Goal: Transaction & Acquisition: Purchase product/service

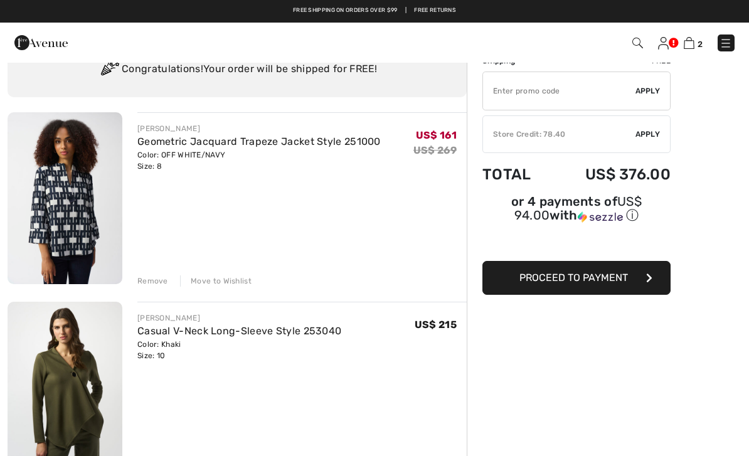
scroll to position [51, 0]
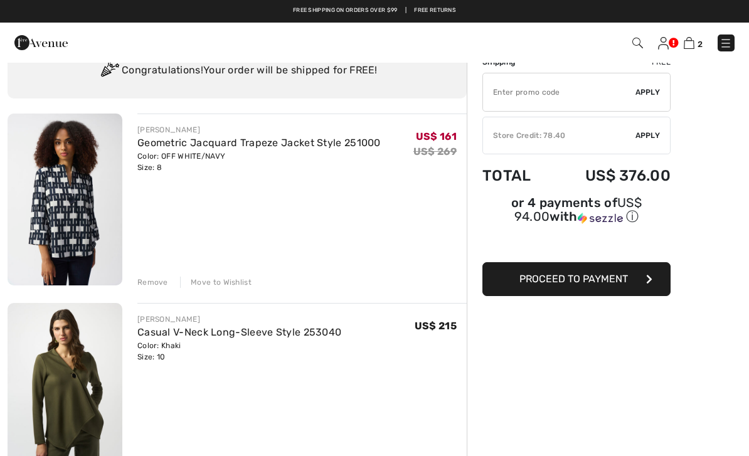
click at [145, 280] on div "Remove" at bounding box center [152, 282] width 31 height 11
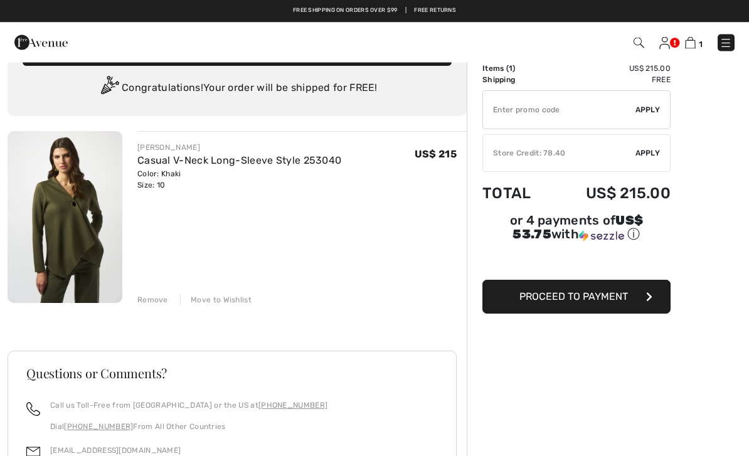
scroll to position [0, 0]
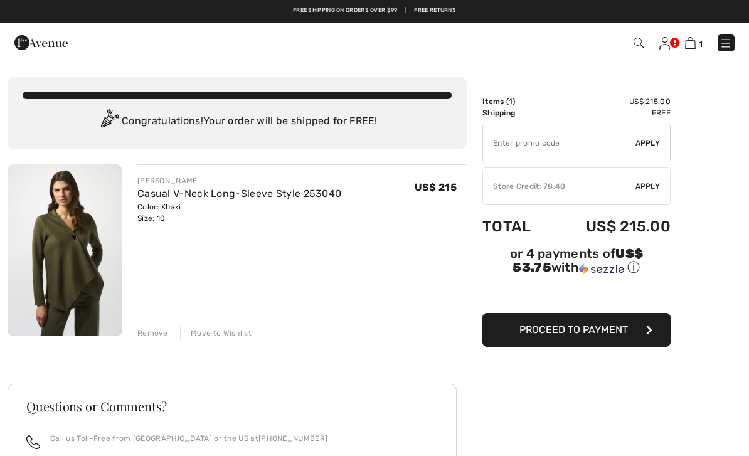
click at [727, 43] on img at bounding box center [725, 43] width 13 height 13
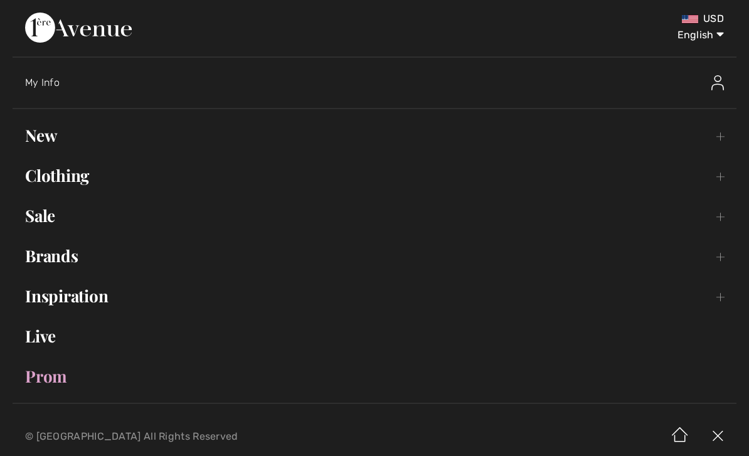
click at [60, 217] on link "Sale Toggle submenu" at bounding box center [375, 216] width 724 height 28
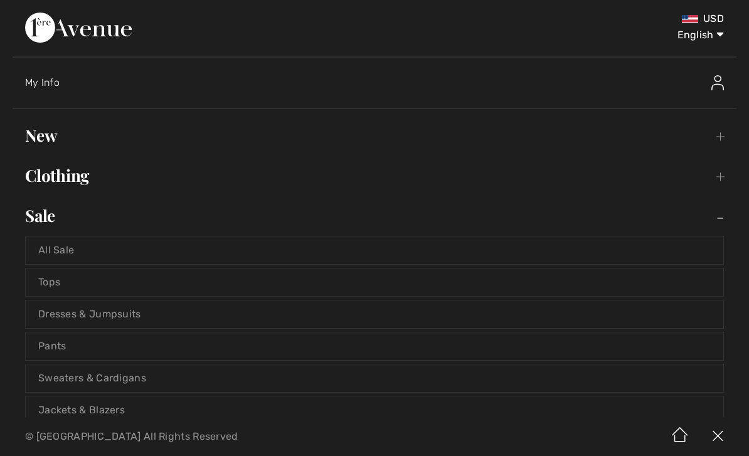
click at [64, 342] on link "Pants" at bounding box center [374, 346] width 697 height 28
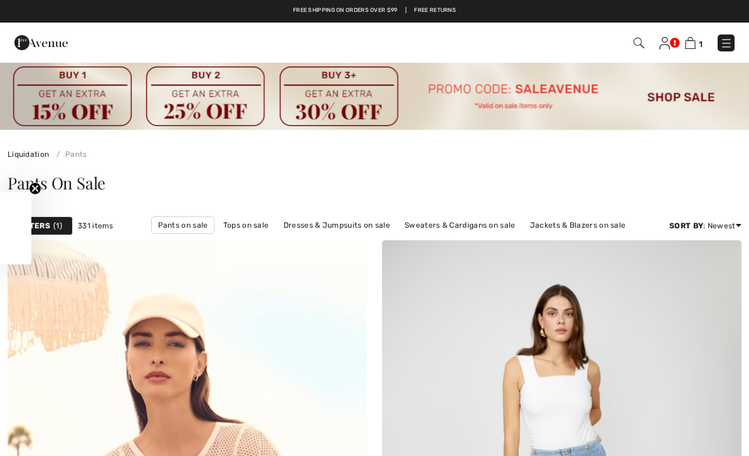
checkbox input "true"
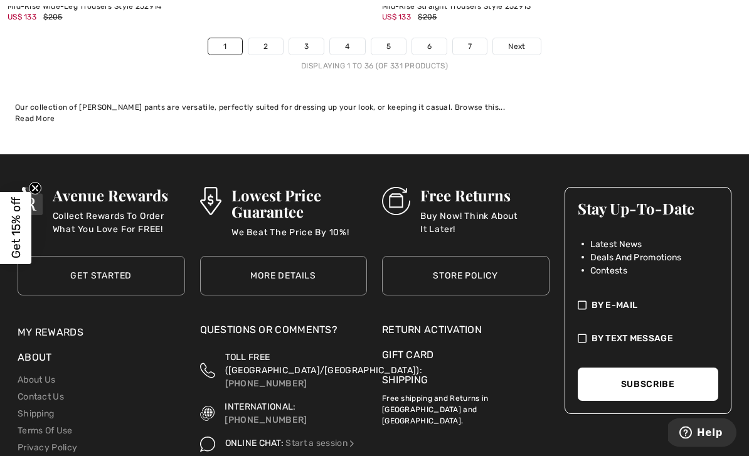
scroll to position [11193, 0]
click at [269, 38] on link "2" at bounding box center [265, 46] width 34 height 16
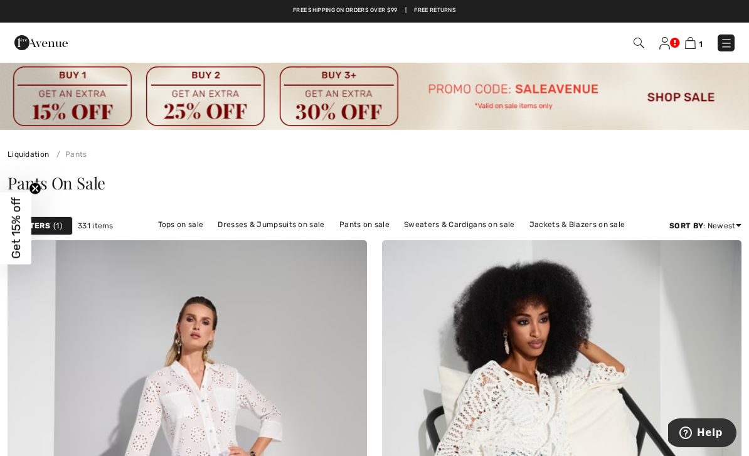
click at [56, 225] on span "1" at bounding box center [57, 225] width 9 height 11
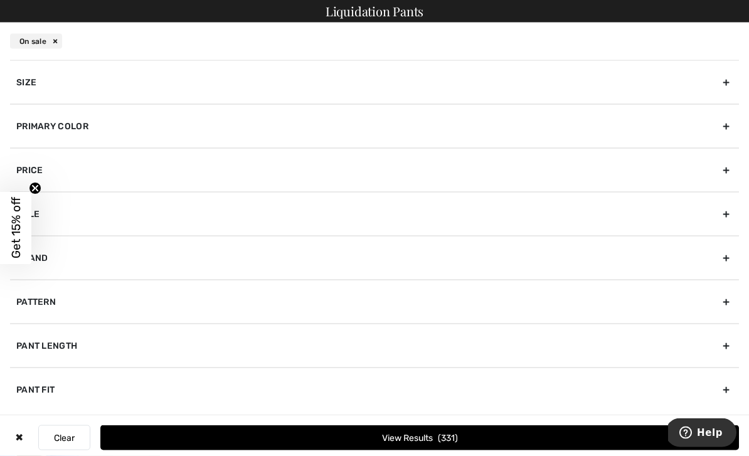
scroll to position [80, 0]
click at [728, 82] on div "Size" at bounding box center [374, 82] width 729 height 44
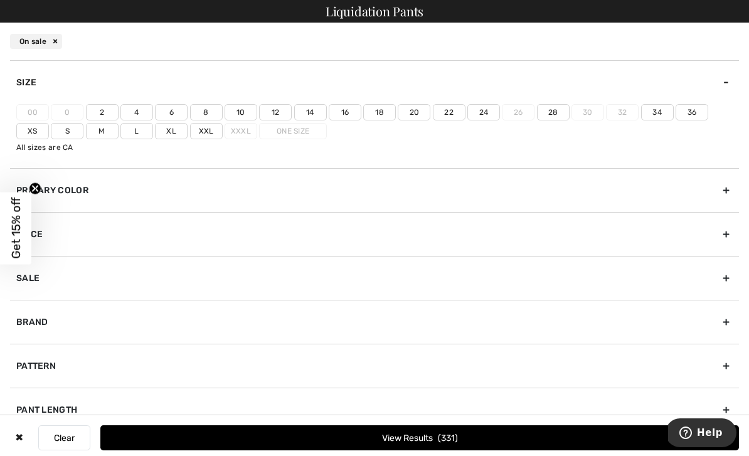
click at [243, 110] on label "10" at bounding box center [241, 112] width 33 height 16
click at [0, 0] on input"] "10" at bounding box center [0, 0] width 0 height 0
click at [281, 110] on label "12" at bounding box center [275, 112] width 33 height 16
click at [0, 0] on input"] "12" at bounding box center [0, 0] width 0 height 0
click at [435, 450] on button "View Results 91" at bounding box center [419, 437] width 638 height 25
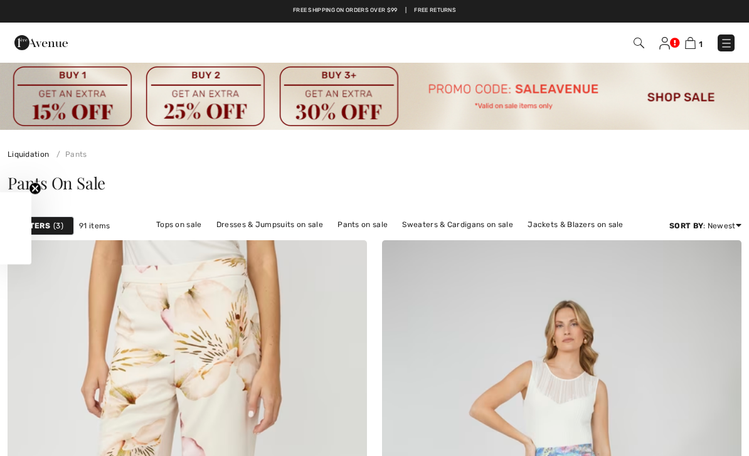
checkbox input "true"
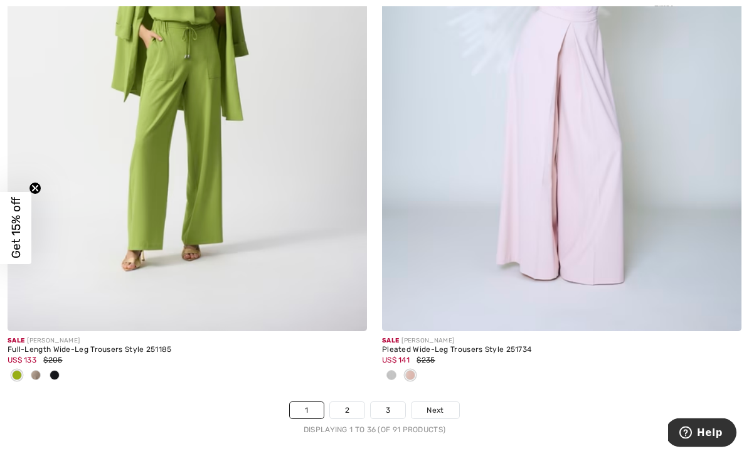
scroll to position [10871, 0]
click at [347, 402] on link "2" at bounding box center [347, 410] width 34 height 16
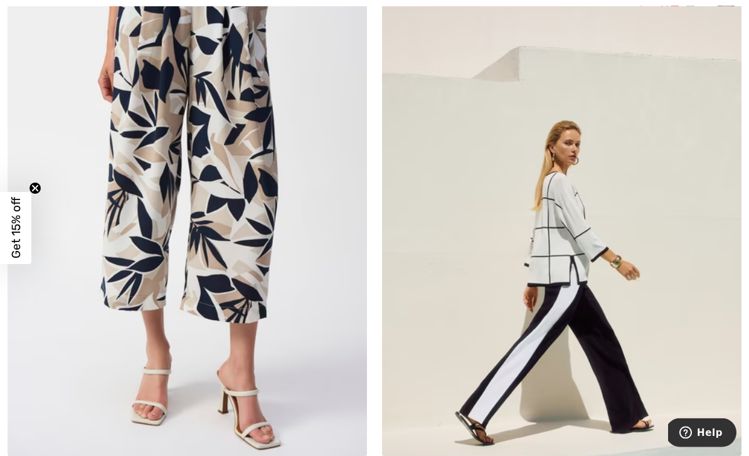
scroll to position [8939, 0]
click at [235, 299] on img at bounding box center [187, 187] width 359 height 539
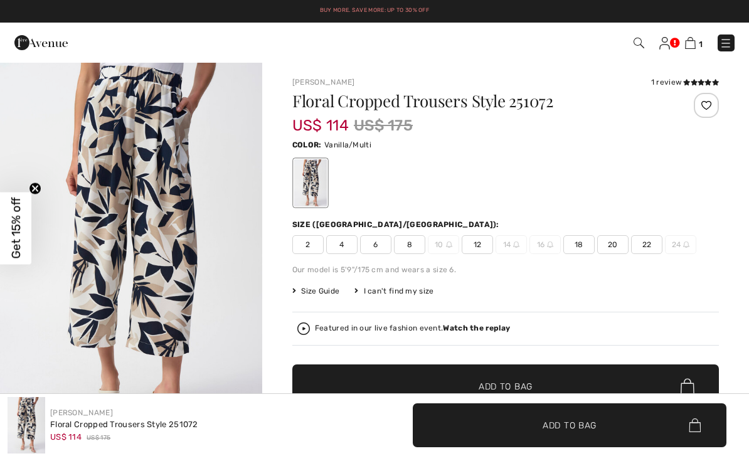
checkbox input "true"
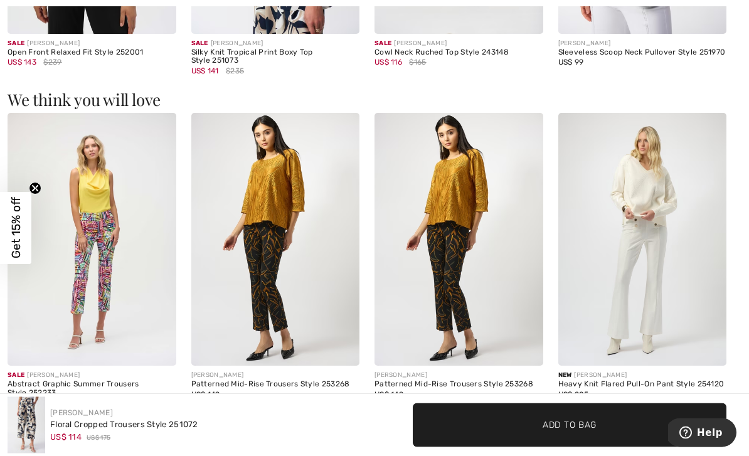
scroll to position [1565, 0]
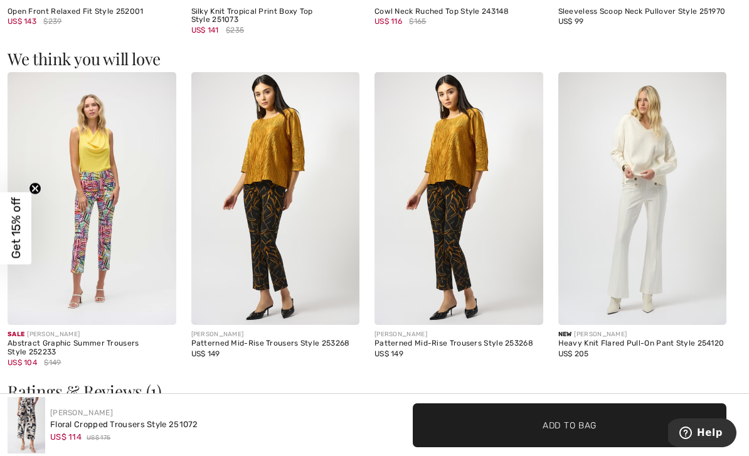
click at [281, 247] on img at bounding box center [275, 198] width 169 height 253
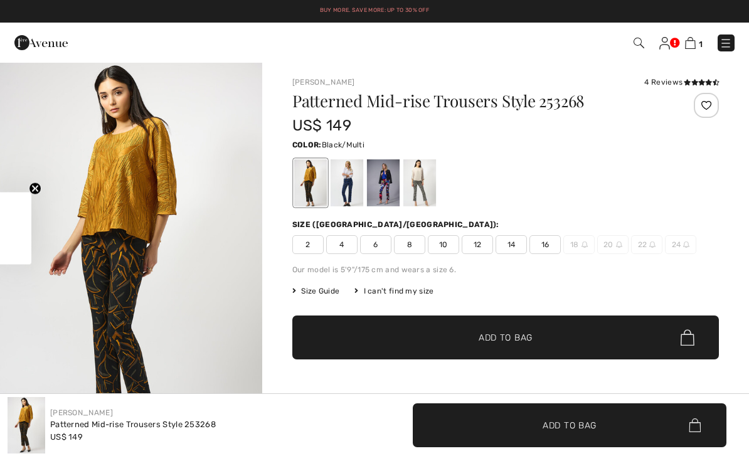
checkbox input "true"
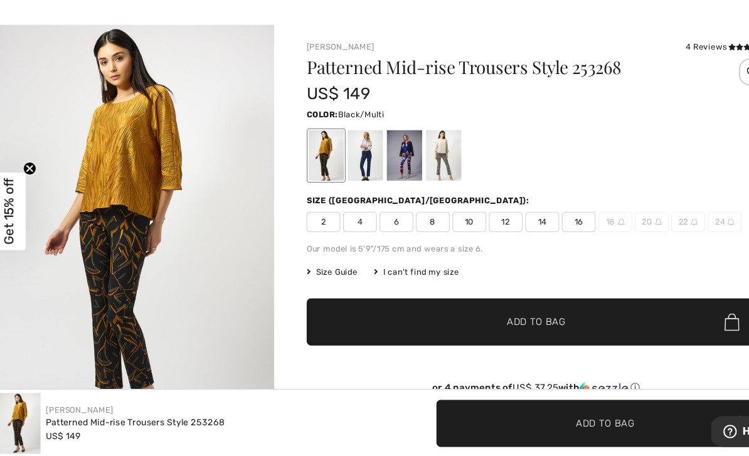
scroll to position [6, 0]
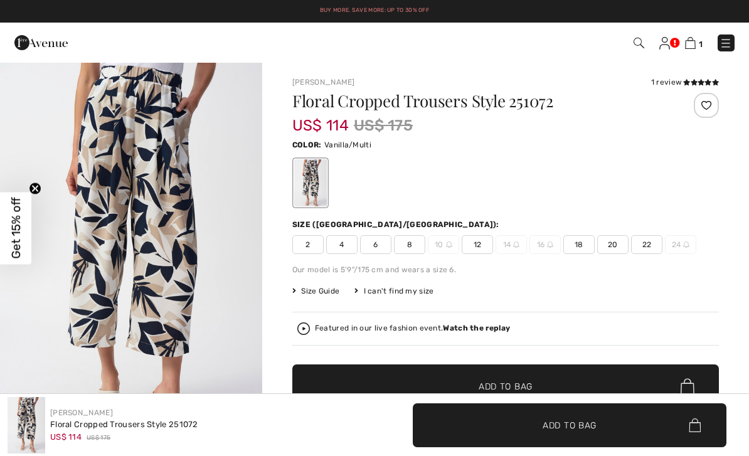
checkbox input "true"
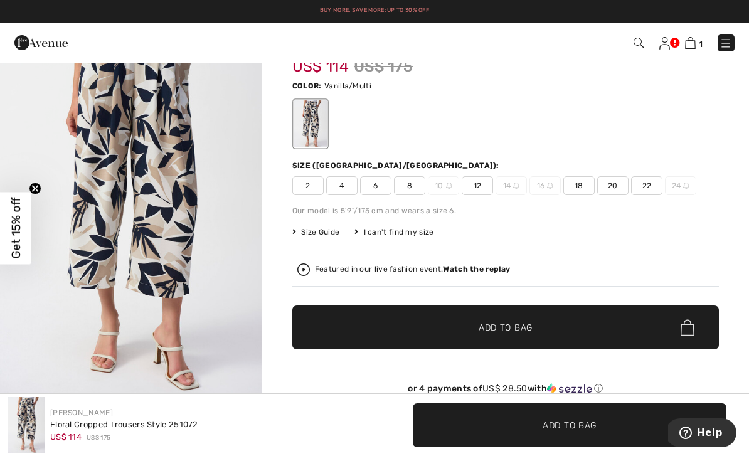
scroll to position [48, 0]
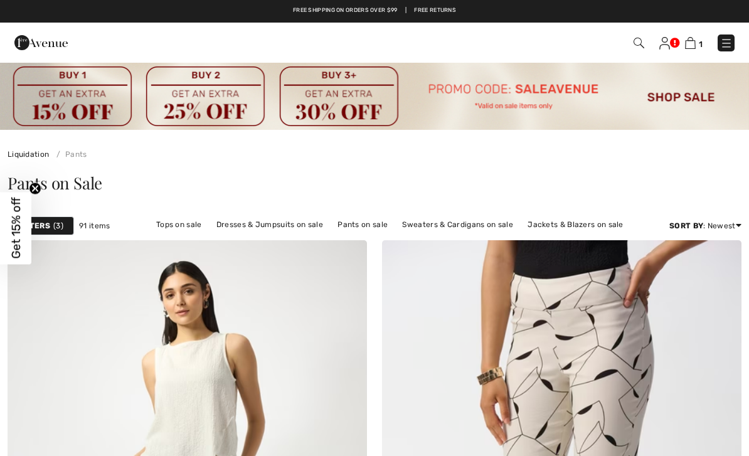
checkbox input "true"
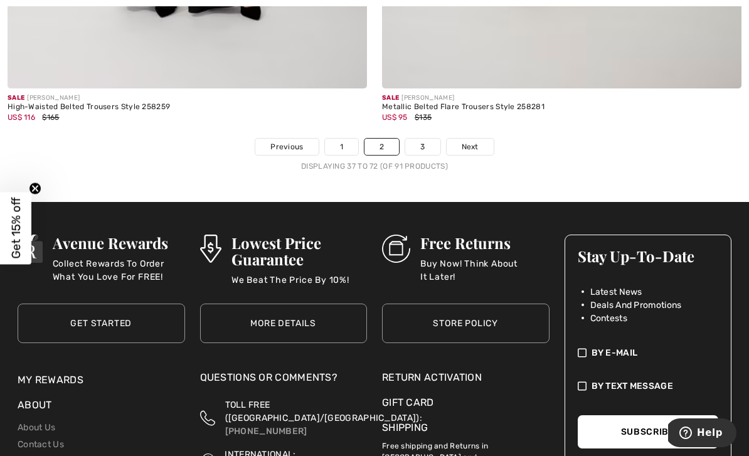
scroll to position [11096, 0]
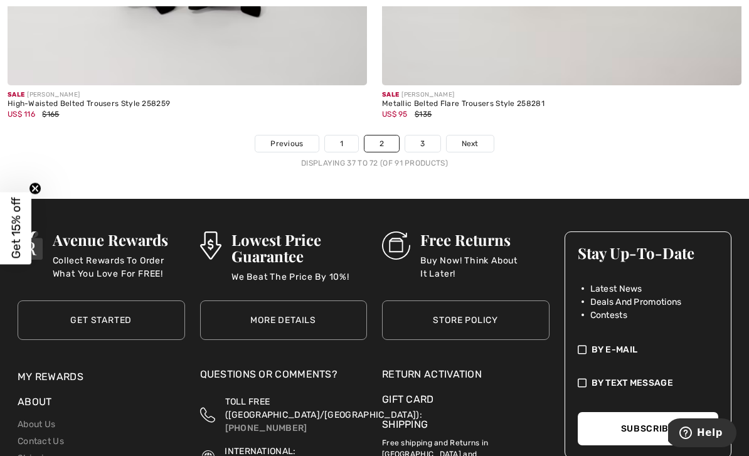
click at [433, 141] on link "3" at bounding box center [422, 143] width 34 height 16
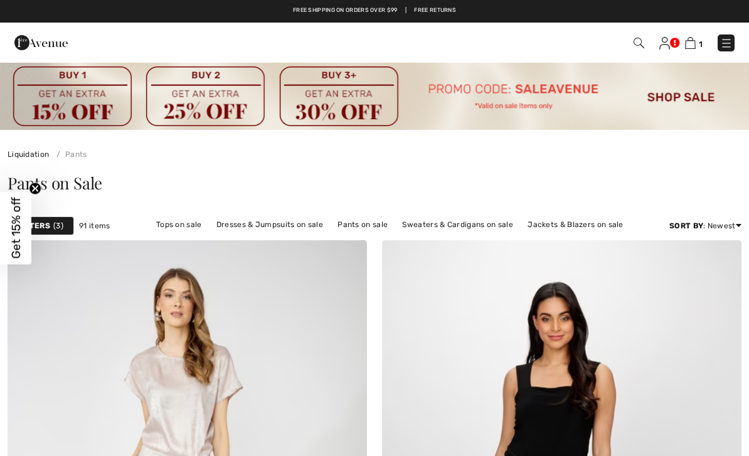
checkbox input "true"
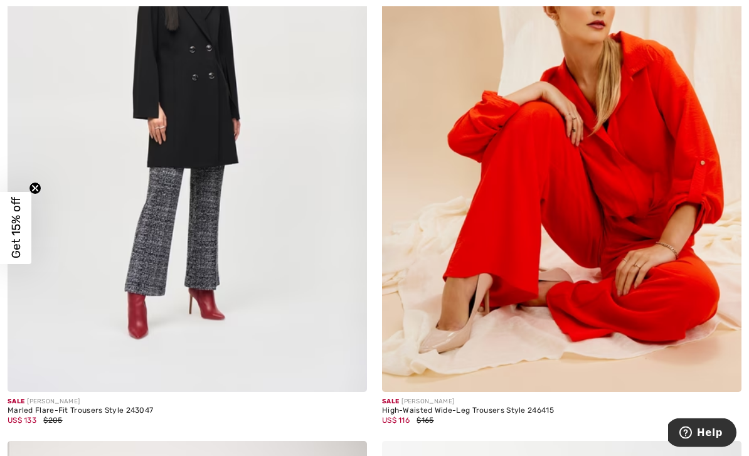
scroll to position [1606, 0]
click at [127, 408] on div "Marled Flare-Fit Trousers Style 243047" at bounding box center [187, 410] width 359 height 9
click at [223, 231] on img at bounding box center [187, 122] width 359 height 539
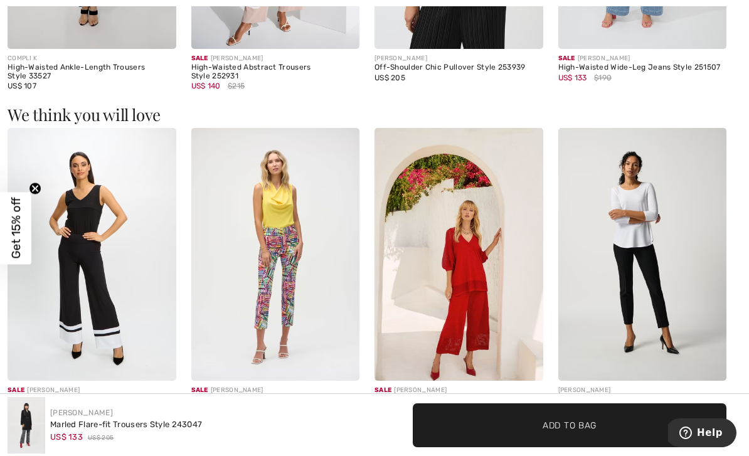
scroll to position [1499, 0]
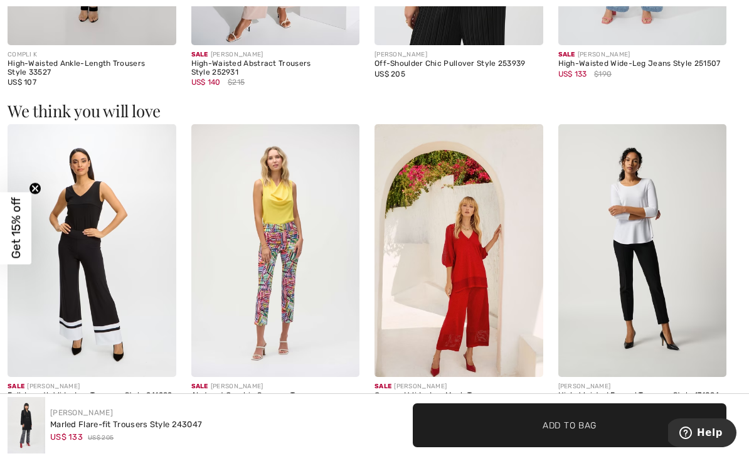
click at [711, 213] on img at bounding box center [642, 250] width 169 height 253
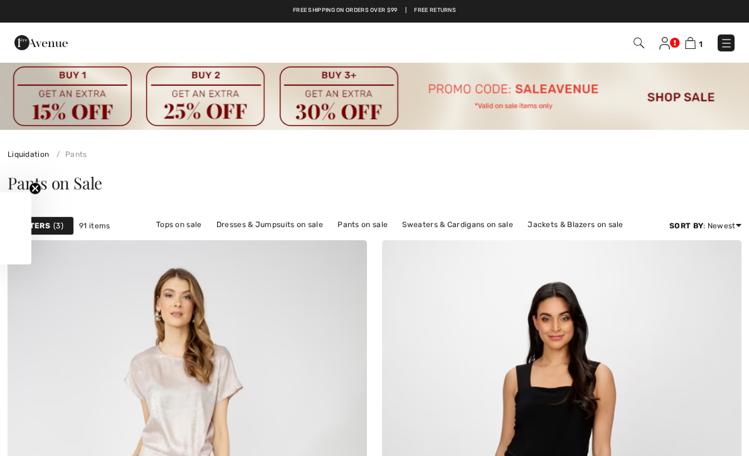
checkbox input "true"
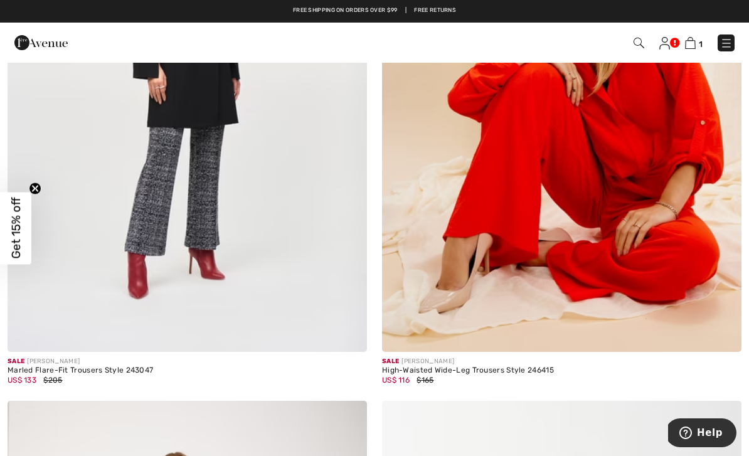
click at [655, 299] on img at bounding box center [561, 81] width 359 height 539
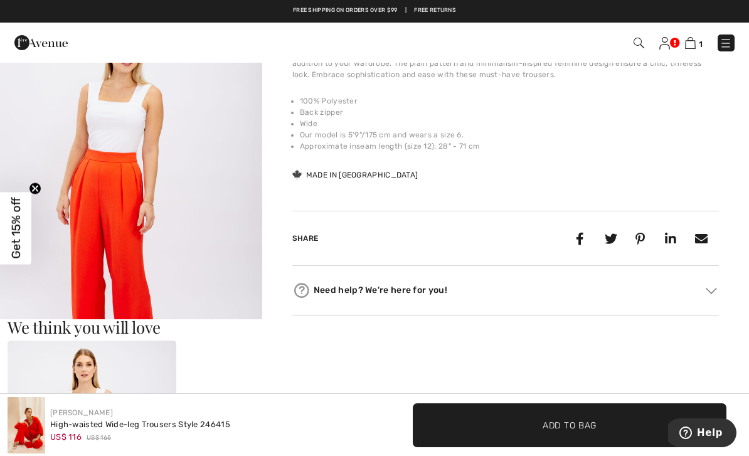
scroll to position [433, 0]
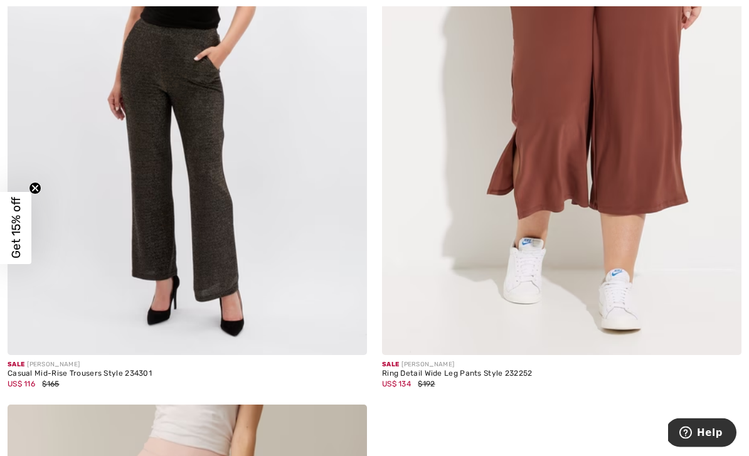
scroll to position [5331, 0]
click at [198, 243] on img at bounding box center [187, 85] width 359 height 539
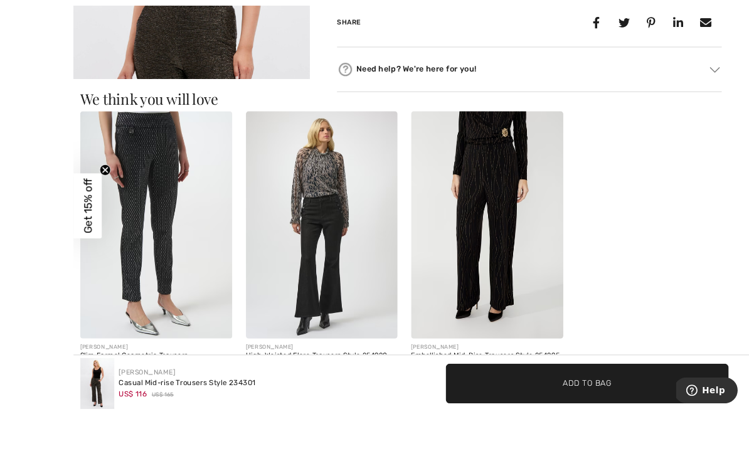
scroll to position [726, 0]
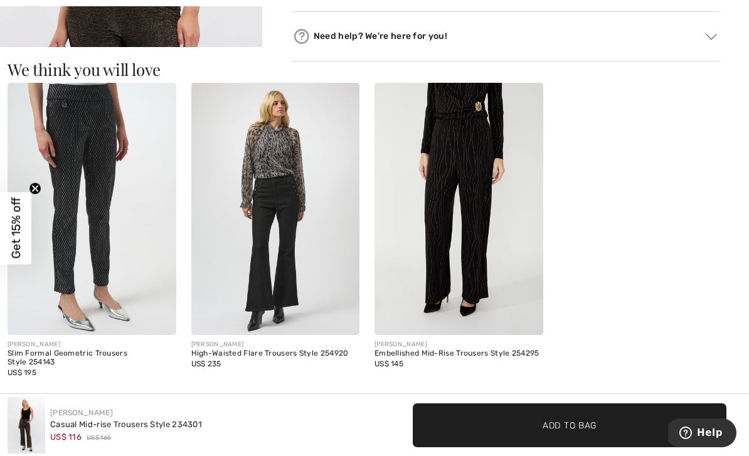
click at [487, 267] on img at bounding box center [458, 209] width 169 height 253
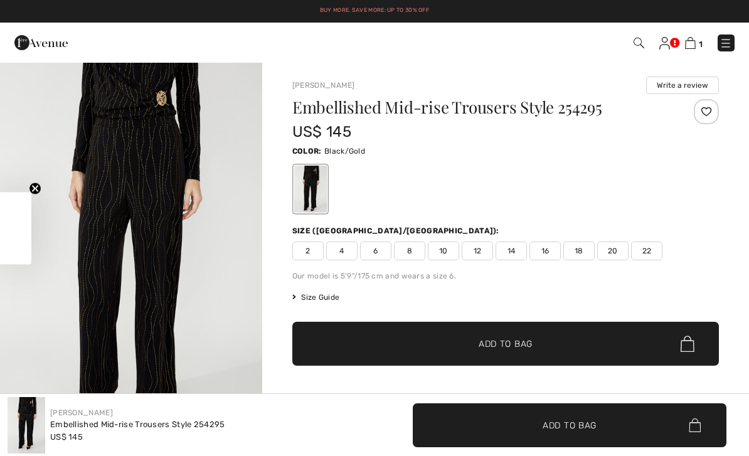
checkbox input "true"
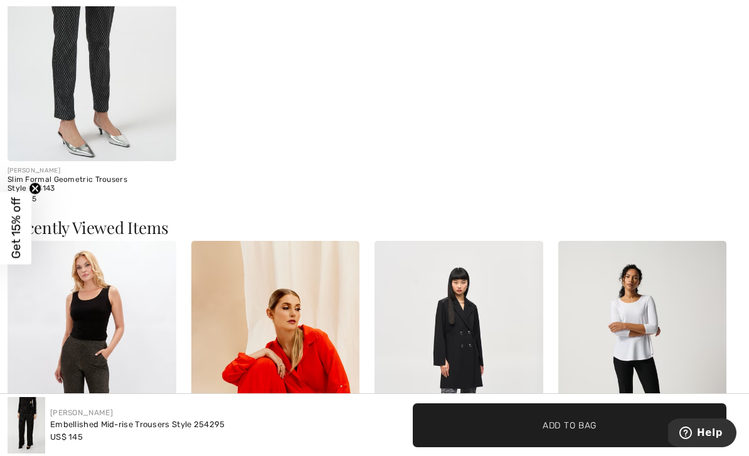
scroll to position [1237, 0]
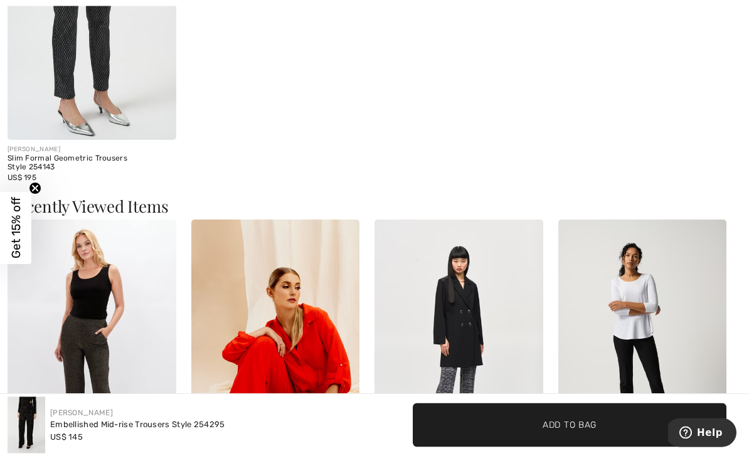
click at [119, 63] on img at bounding box center [92, 14] width 169 height 253
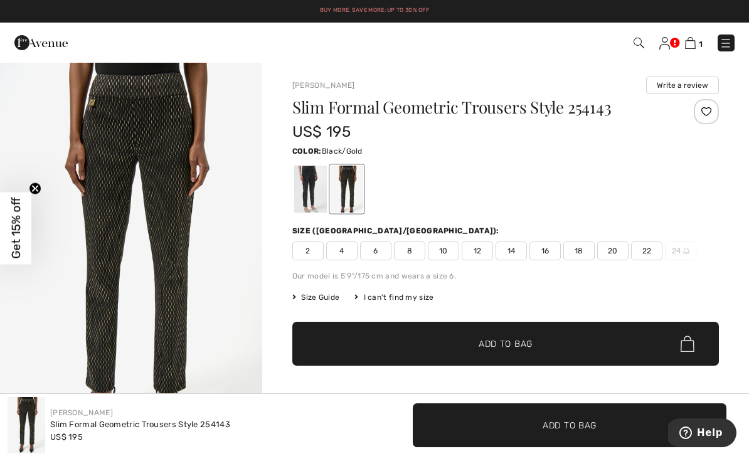
click at [694, 43] on img at bounding box center [690, 43] width 11 height 12
